Goal: Entertainment & Leisure: Consume media (video, audio)

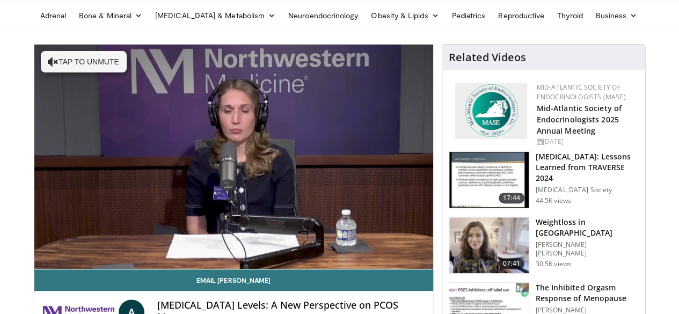
scroll to position [86, 0]
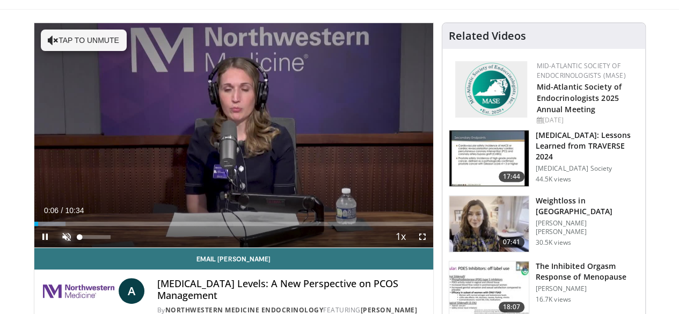
click at [56, 247] on span "Video Player" at bounding box center [66, 236] width 21 height 21
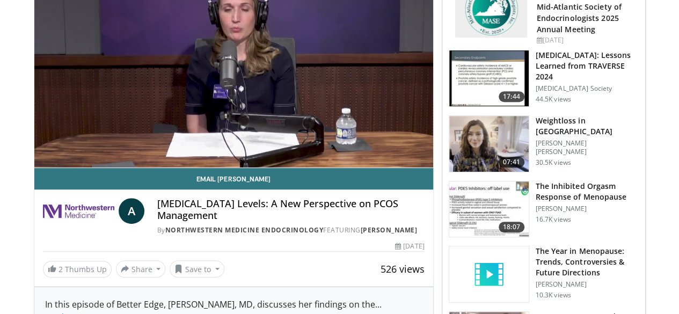
scroll to position [172, 0]
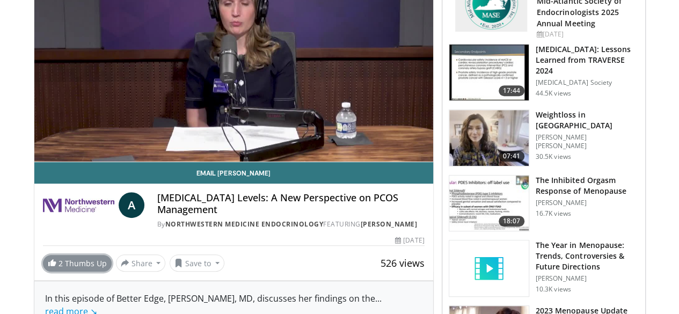
click at [48, 267] on span at bounding box center [52, 262] width 9 height 9
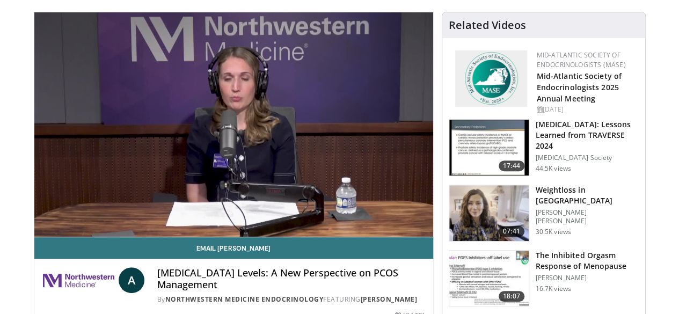
scroll to position [86, 0]
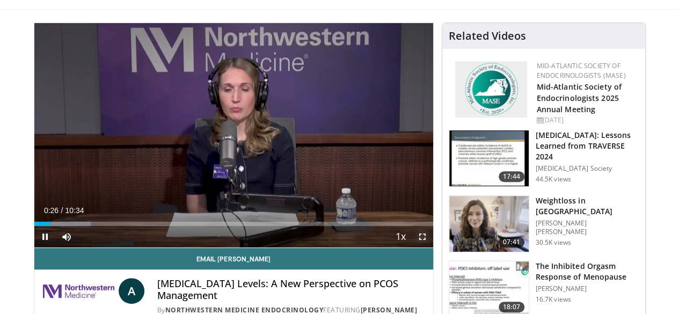
click at [430, 247] on span "Video Player" at bounding box center [422, 236] width 21 height 21
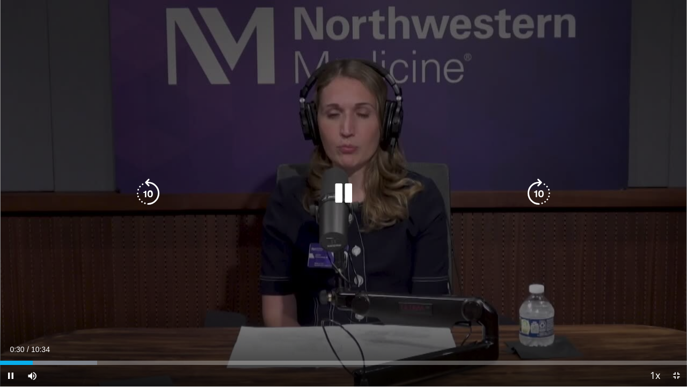
click at [346, 193] on icon "Video Player" at bounding box center [344, 193] width 30 height 30
click at [339, 192] on icon "Video Player" at bounding box center [344, 193] width 30 height 30
click at [344, 191] on icon "Video Player" at bounding box center [344, 193] width 30 height 30
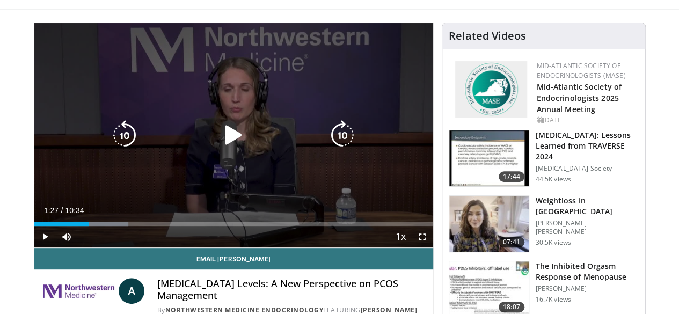
click at [222, 149] on icon "Video Player" at bounding box center [233, 135] width 30 height 30
click at [230, 143] on icon "Video Player" at bounding box center [233, 135] width 30 height 30
